Goal: Task Accomplishment & Management: Use online tool/utility

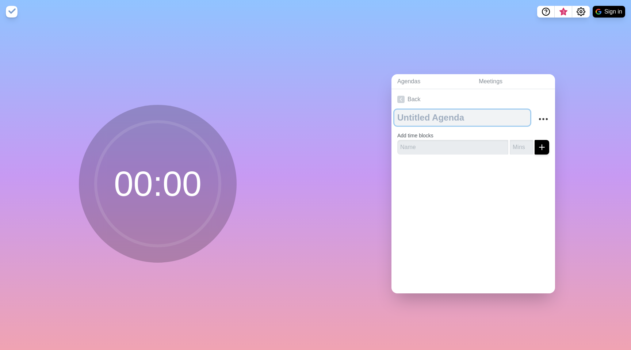
click at [429, 121] on textarea at bounding box center [463, 118] width 136 height 16
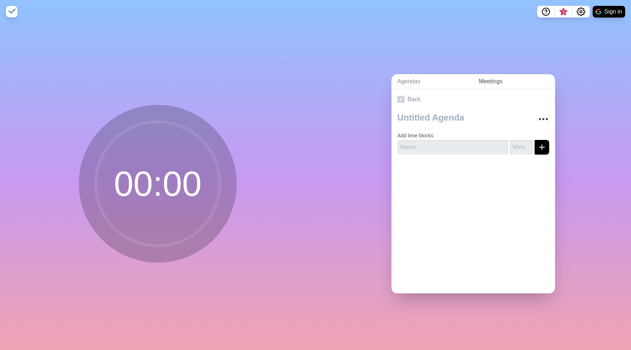
click at [490, 83] on link "Meetings" at bounding box center [514, 81] width 82 height 15
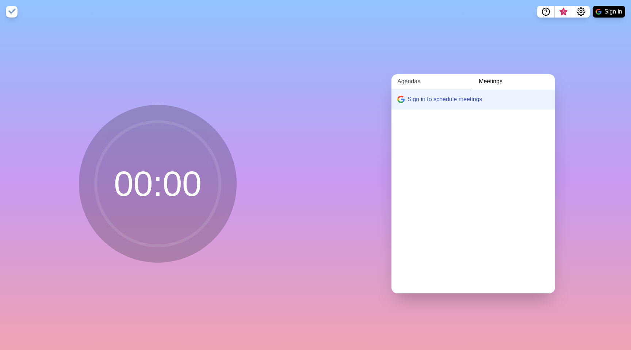
click at [413, 80] on link "Agendas" at bounding box center [432, 81] width 81 height 15
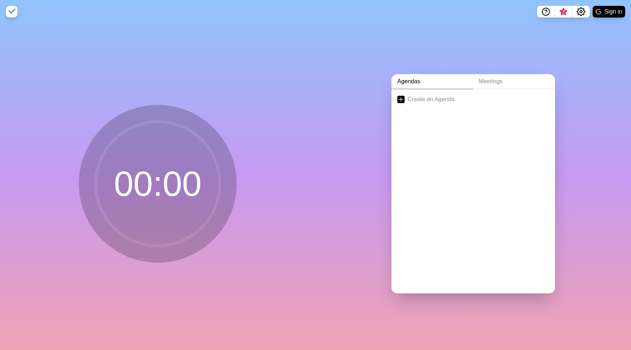
click at [16, 13] on img at bounding box center [12, 12] width 12 height 12
click at [417, 98] on link "Create an Agenda" at bounding box center [474, 99] width 164 height 20
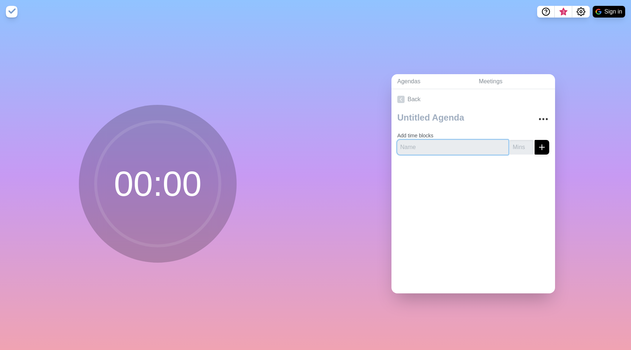
click at [431, 151] on input "text" at bounding box center [453, 147] width 111 height 15
type input "Intro"
click at [523, 145] on input "number" at bounding box center [521, 147] width 23 height 15
type input "5"
click at [547, 146] on button "submit" at bounding box center [542, 147] width 15 height 15
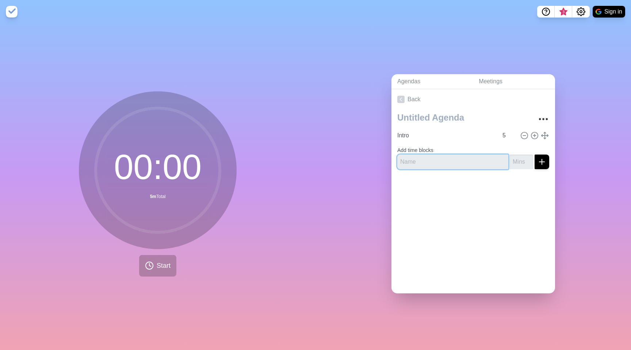
click at [436, 162] on input "text" at bounding box center [453, 162] width 111 height 15
type input "Q&A Generals"
click at [520, 160] on input "number" at bounding box center [521, 162] width 23 height 15
type input "10"
click at [538, 162] on icon "submit" at bounding box center [542, 162] width 9 height 9
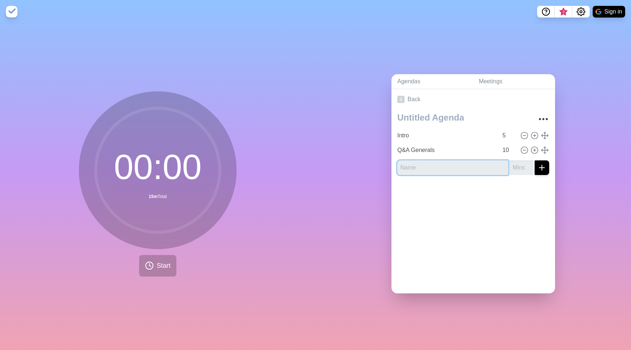
click at [440, 171] on input "text" at bounding box center [453, 167] width 111 height 15
type input "Flows client"
click at [540, 168] on icon "submit" at bounding box center [542, 167] width 9 height 9
click at [513, 167] on input "number" at bounding box center [521, 167] width 23 height 15
type input "15"
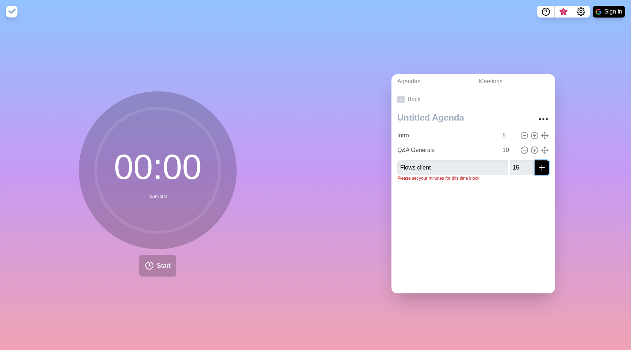
click at [540, 165] on icon "submit" at bounding box center [542, 167] width 9 height 9
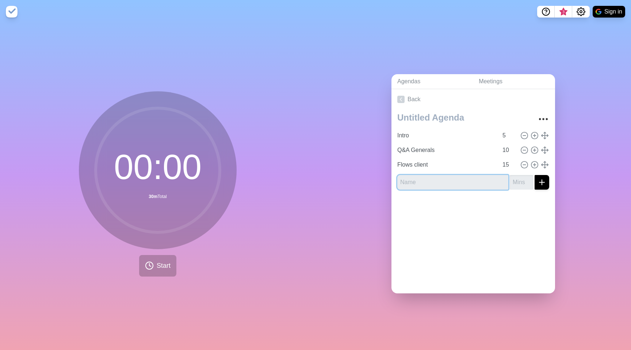
click at [428, 179] on input "text" at bounding box center [453, 182] width 111 height 15
type input "Flows pendular"
click at [514, 182] on input "number" at bounding box center [521, 182] width 23 height 15
type input "15"
click at [544, 184] on icon "submit" at bounding box center [542, 182] width 9 height 9
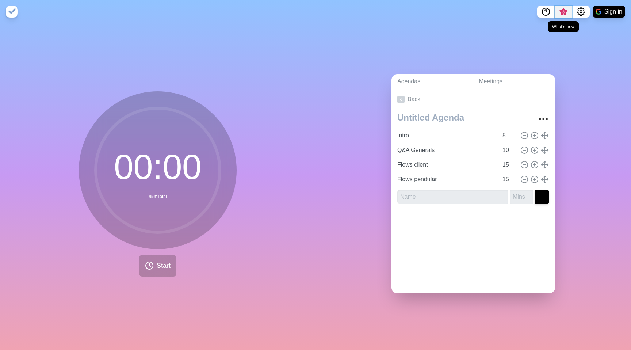
click at [560, 13] on span "3" at bounding box center [564, 13] width 12 height 15
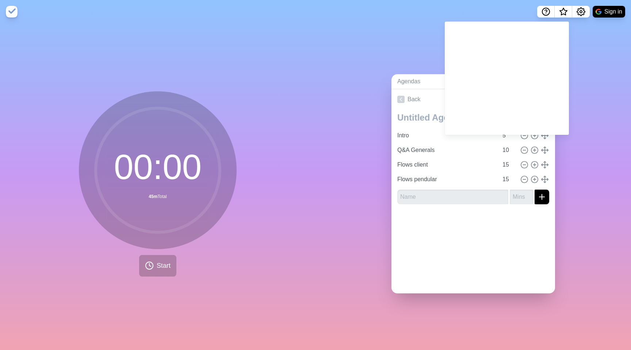
click at [413, 37] on div "Agendas Meetings Back Intro 5 Q&A Generals 10 Flows client 15 Flows pendular 15" at bounding box center [474, 186] width 316 height 327
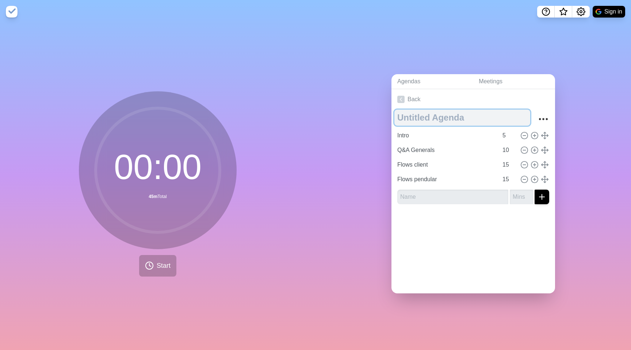
click at [436, 119] on textarea at bounding box center [463, 118] width 136 height 16
type textarea "Pendular - Product"
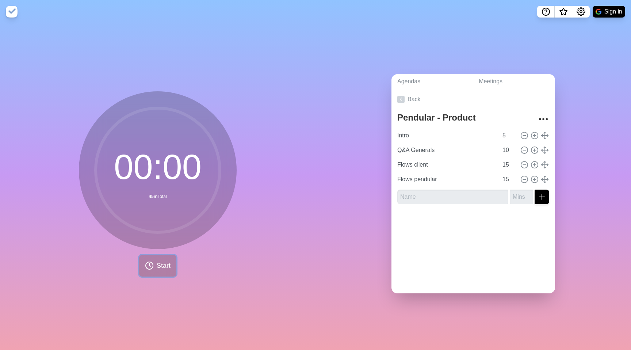
click at [168, 270] on button "Start" at bounding box center [157, 266] width 37 height 22
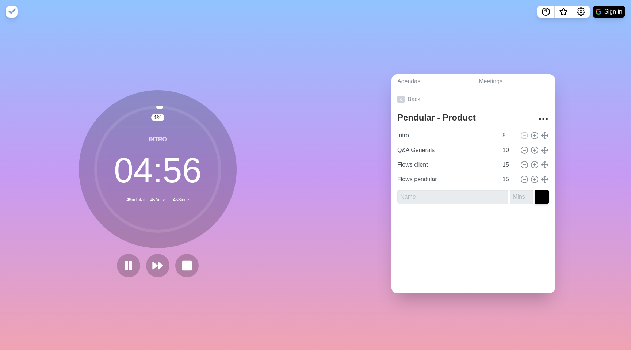
drag, startPoint x: 166, startPoint y: 195, endPoint x: 150, endPoint y: 199, distance: 16.9
click at [162, 198] on circle at bounding box center [158, 169] width 124 height 124
click at [147, 200] on circle at bounding box center [158, 169] width 124 height 124
click at [139, 200] on circle at bounding box center [158, 169] width 124 height 124
click at [164, 266] on button at bounding box center [157, 265] width 24 height 24
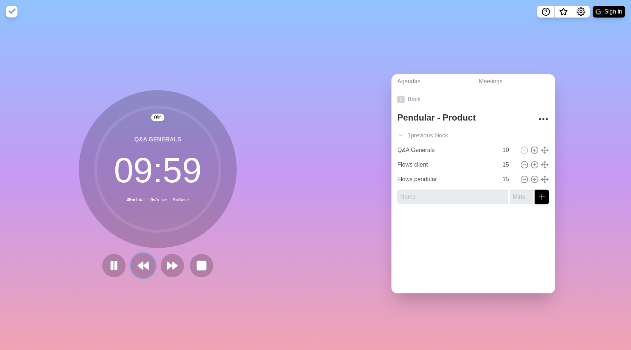
click at [140, 265] on polygon at bounding box center [140, 265] width 5 height 7
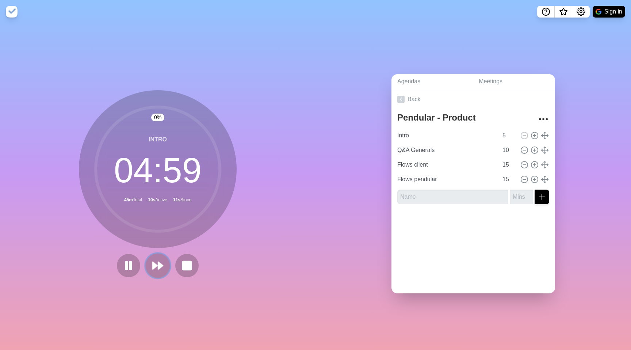
click at [168, 267] on button at bounding box center [157, 265] width 24 height 24
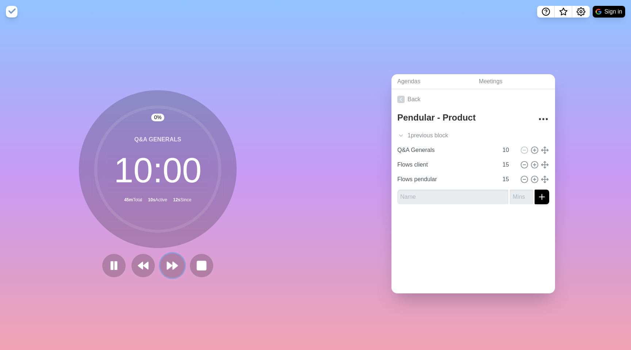
click at [171, 267] on icon at bounding box center [172, 265] width 12 height 12
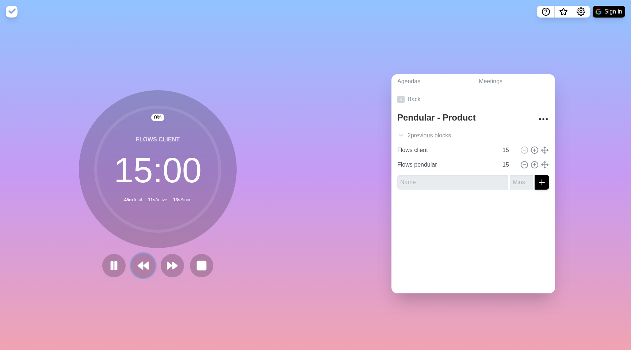
click at [153, 267] on button at bounding box center [143, 265] width 24 height 24
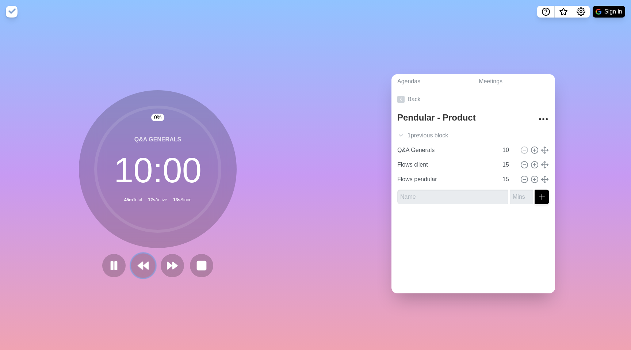
click at [148, 267] on polygon at bounding box center [146, 265] width 5 height 7
click at [161, 267] on button at bounding box center [172, 265] width 23 height 23
click at [148, 267] on polygon at bounding box center [146, 265] width 4 height 7
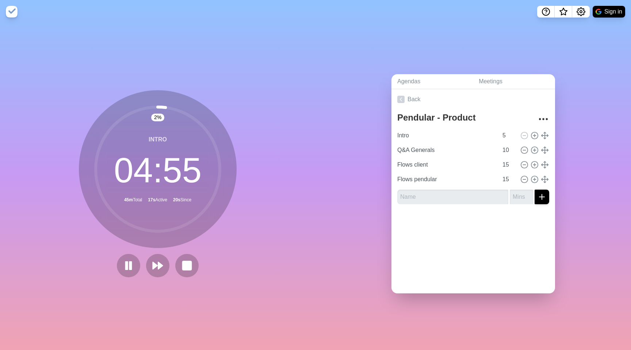
drag, startPoint x: 193, startPoint y: 125, endPoint x: 201, endPoint y: 128, distance: 9.2
click at [199, 128] on circle at bounding box center [158, 169] width 124 height 124
click at [202, 128] on circle at bounding box center [158, 169] width 124 height 124
click at [152, 194] on circle at bounding box center [158, 169] width 124 height 124
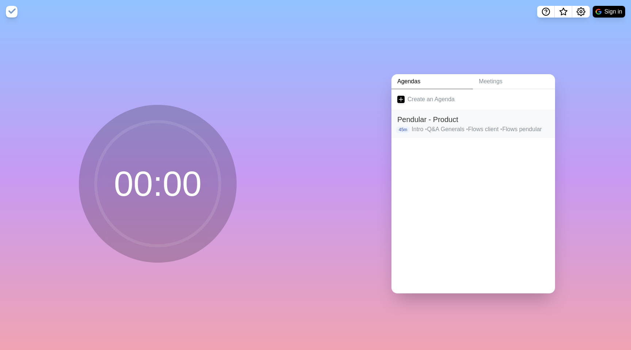
click at [464, 123] on h2 "Pendular - Product" at bounding box center [474, 119] width 152 height 11
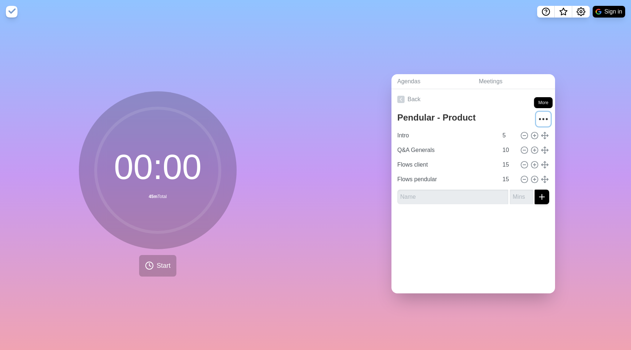
click at [537, 118] on button "More" at bounding box center [543, 119] width 15 height 15
click at [539, 117] on icon "More" at bounding box center [544, 119] width 12 height 12
click at [539, 118] on div "Clear time blocks" at bounding box center [516, 125] width 66 height 15
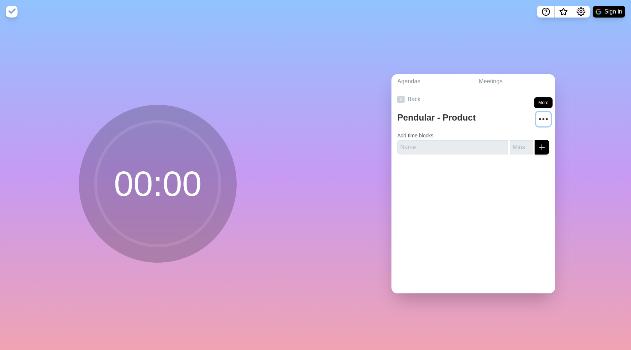
click at [539, 117] on icon "More" at bounding box center [544, 119] width 12 height 12
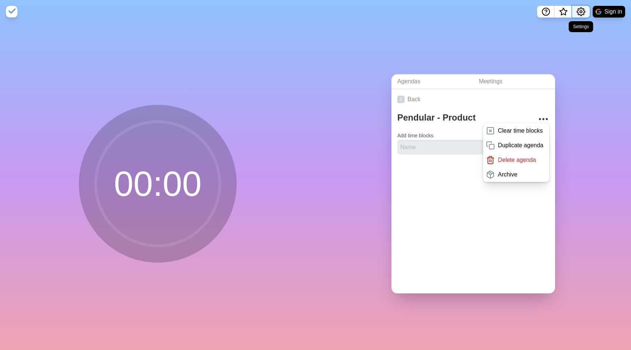
click at [583, 10] on icon "Settings" at bounding box center [581, 11] width 9 height 9
click at [565, 31] on p "Preferences" at bounding box center [557, 27] width 31 height 9
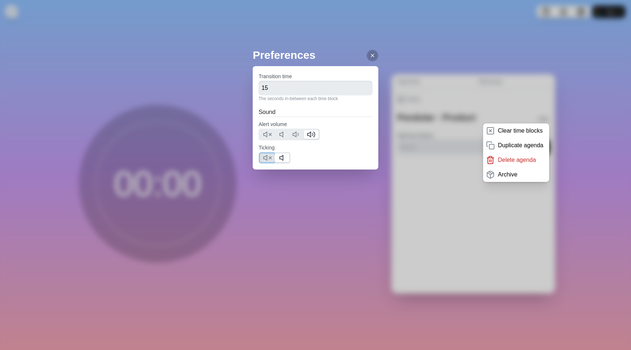
click at [272, 155] on icon at bounding box center [267, 157] width 9 height 9
click at [285, 157] on icon at bounding box center [283, 157] width 9 height 9
click at [272, 157] on icon at bounding box center [267, 157] width 9 height 9
click at [398, 170] on div "Preferences Transition time 15 The seconds in-between each time block Sound Ale…" at bounding box center [315, 175] width 631 height 350
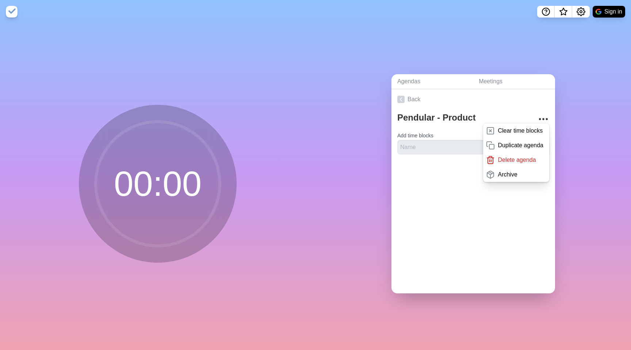
click at [441, 130] on form "Add time blocks" at bounding box center [474, 141] width 152 height 26
drag, startPoint x: 444, startPoint y: 196, endPoint x: 442, endPoint y: 193, distance: 3.8
click at [443, 195] on div "Back Pendular - Product Clear time blocks Duplicate agenda Delete agenda Archiv…" at bounding box center [474, 191] width 164 height 204
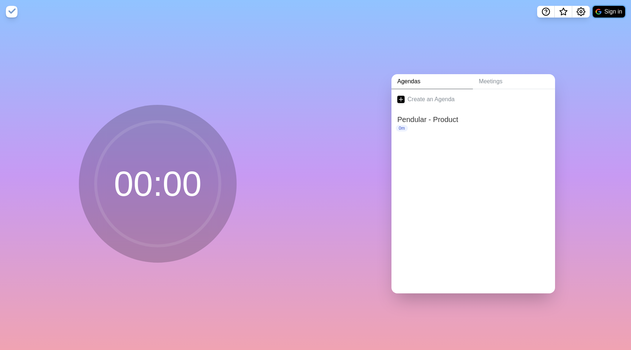
click at [607, 9] on button "Sign in" at bounding box center [609, 12] width 33 height 12
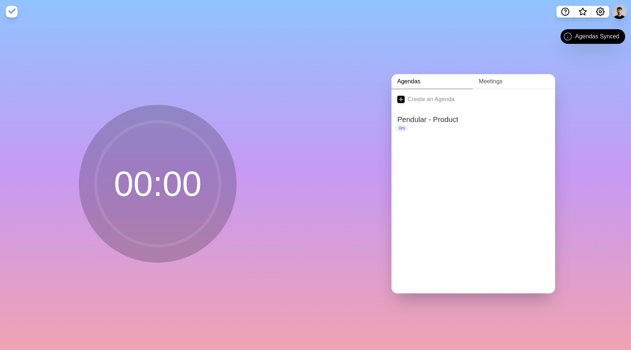
click at [494, 84] on link "Meetings" at bounding box center [514, 81] width 82 height 15
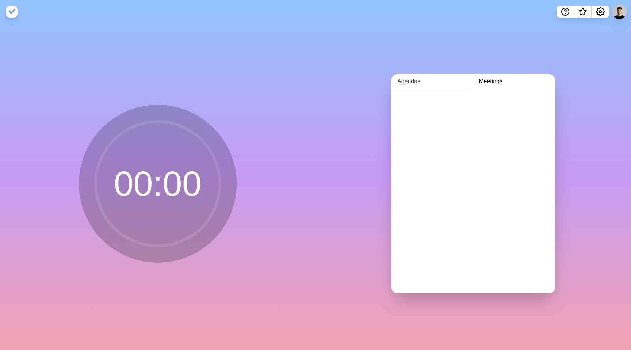
click at [431, 86] on link "Agendas" at bounding box center [432, 81] width 81 height 15
click at [486, 82] on link "Meetings" at bounding box center [514, 81] width 82 height 15
click at [583, 11] on span "What’s new" at bounding box center [583, 12] width 4 height 4
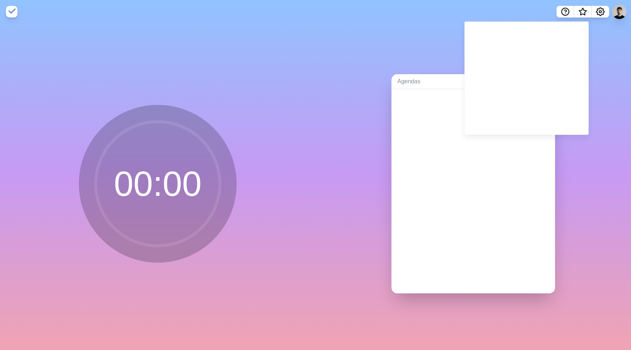
drag, startPoint x: 425, startPoint y: 117, endPoint x: 432, endPoint y: 116, distance: 7.1
click at [425, 117] on div at bounding box center [474, 103] width 164 height 29
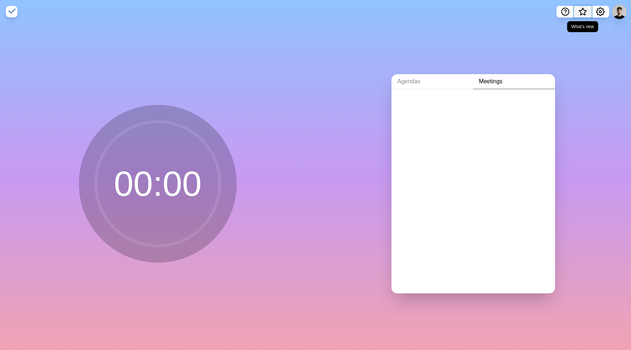
click at [583, 10] on span "What’s new" at bounding box center [583, 12] width 4 height 4
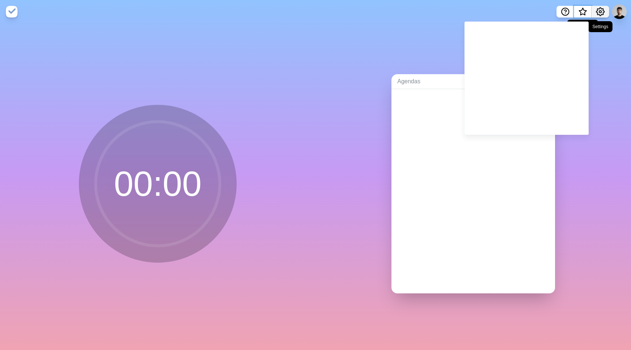
drag, startPoint x: 585, startPoint y: 9, endPoint x: 594, endPoint y: 8, distance: 9.2
click at [585, 9] on span "What’s new" at bounding box center [583, 13] width 12 height 15
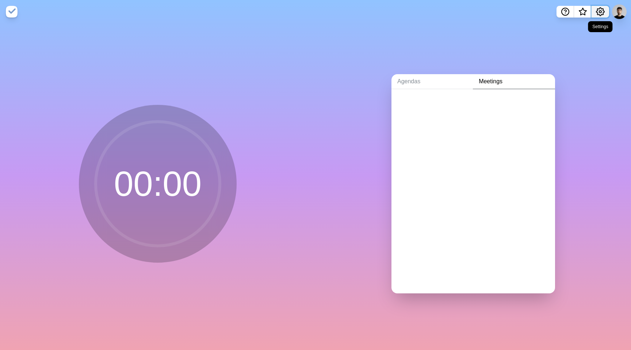
click at [594, 8] on button "Settings" at bounding box center [601, 12] width 18 height 12
click at [595, 8] on button "Settings" at bounding box center [601, 12] width 18 height 12
click at [403, 86] on link "Agendas" at bounding box center [432, 81] width 81 height 15
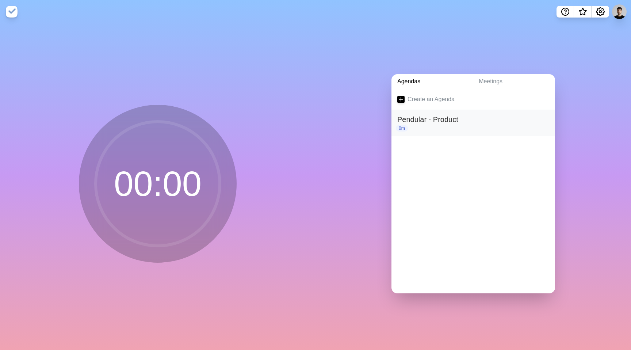
click at [452, 124] on h2 "Pendular - Product" at bounding box center [474, 119] width 152 height 11
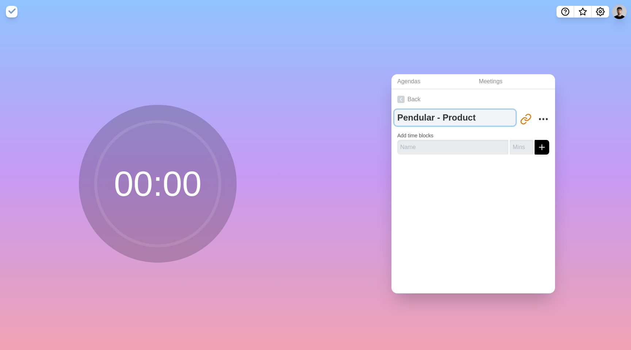
click at [437, 116] on textarea "Pendular - Product" at bounding box center [455, 118] width 121 height 16
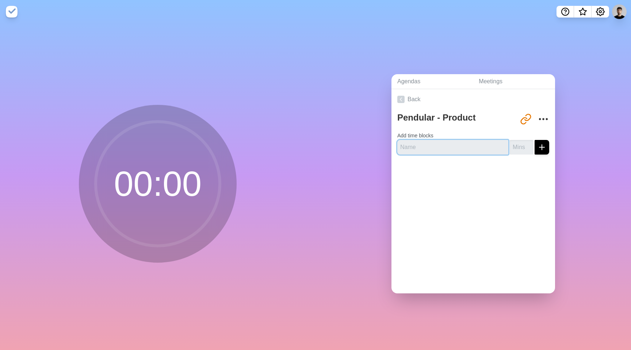
click at [478, 144] on input "text" at bounding box center [453, 147] width 111 height 15
click at [544, 121] on icon "More" at bounding box center [544, 119] width 12 height 12
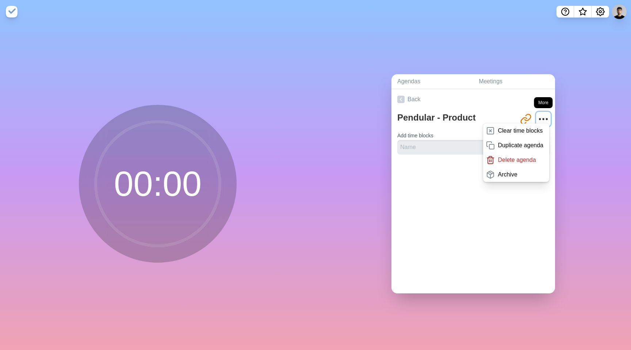
click at [544, 118] on circle "More" at bounding box center [543, 118] width 1 height 1
